Goal: Information Seeking & Learning: Learn about a topic

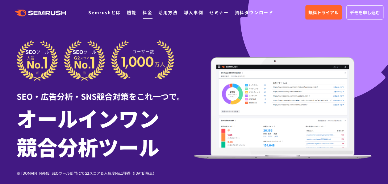
click at [146, 13] on link "料金" at bounding box center [148, 12] width 10 height 6
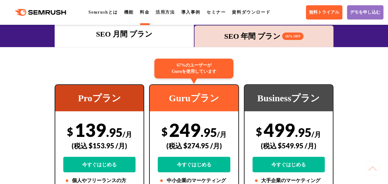
scroll to position [90, 0]
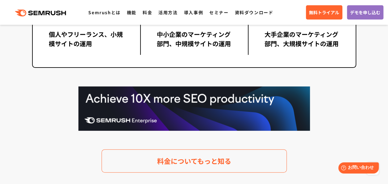
scroll to position [1225, 0]
